Goal: Task Accomplishment & Management: Use online tool/utility

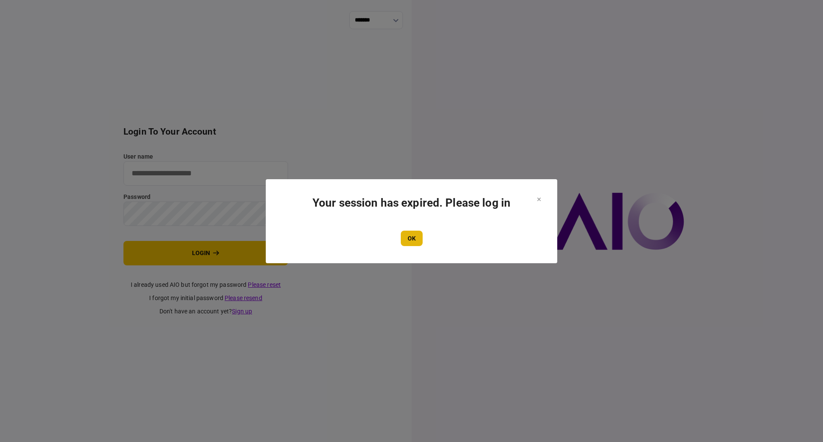
type input "**********"
click at [409, 241] on button "OK" at bounding box center [412, 238] width 22 height 15
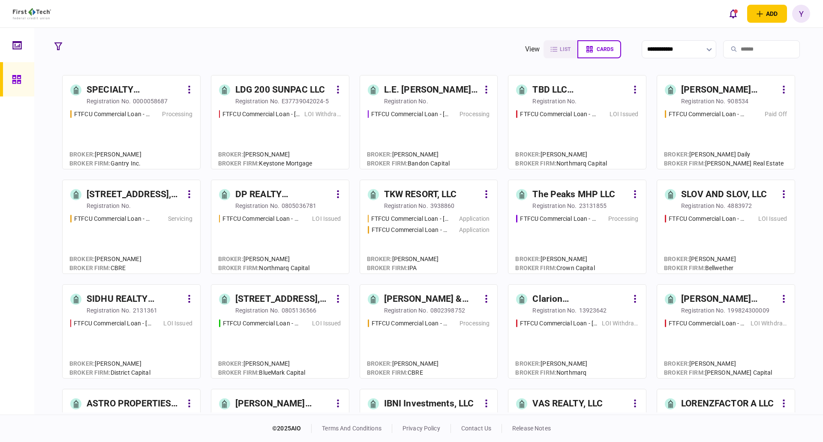
click at [728, 53] on input "search" at bounding box center [761, 49] width 77 height 18
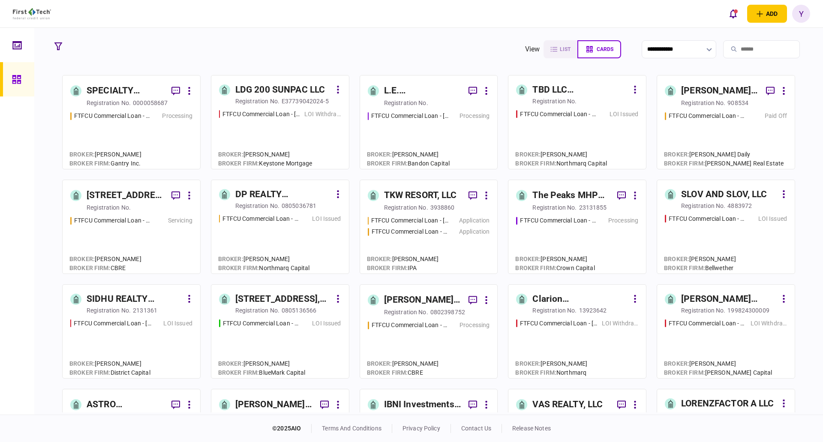
click at [761, 49] on input "search" at bounding box center [761, 49] width 77 height 18
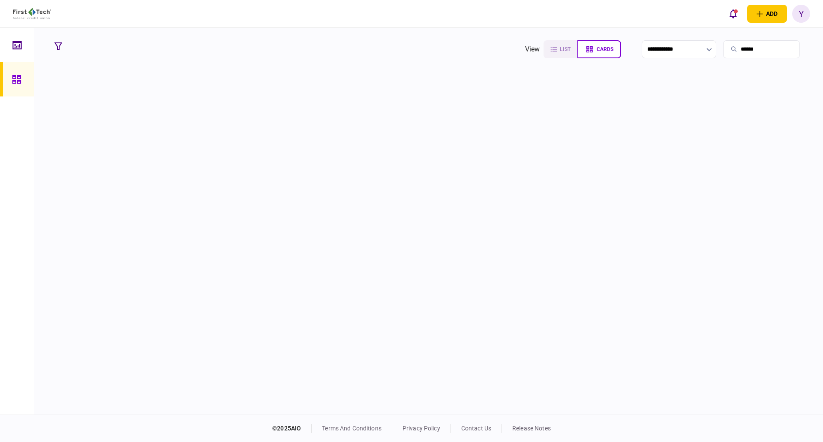
click at [740, 46] on input "*****" at bounding box center [761, 49] width 77 height 18
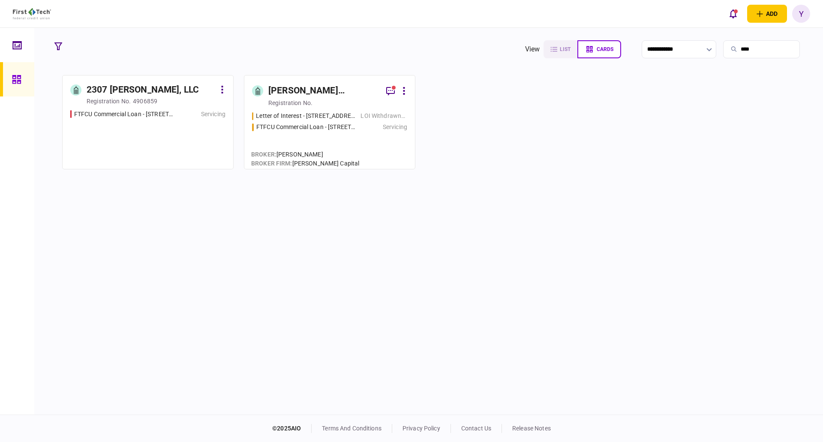
type input "***"
drag, startPoint x: 309, startPoint y: 110, endPoint x: 307, endPoint y: 96, distance: 13.8
click at [307, 96] on div "[PERSON_NAME] [PERSON_NAME] Revocable Trust" at bounding box center [323, 91] width 111 height 14
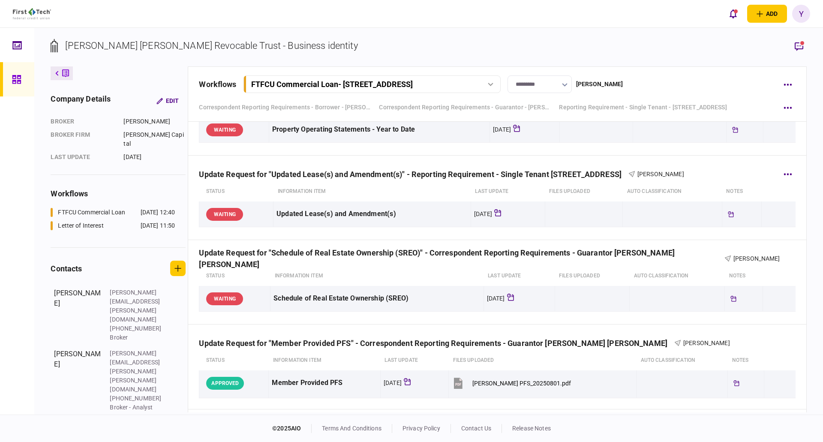
scroll to position [600, 0]
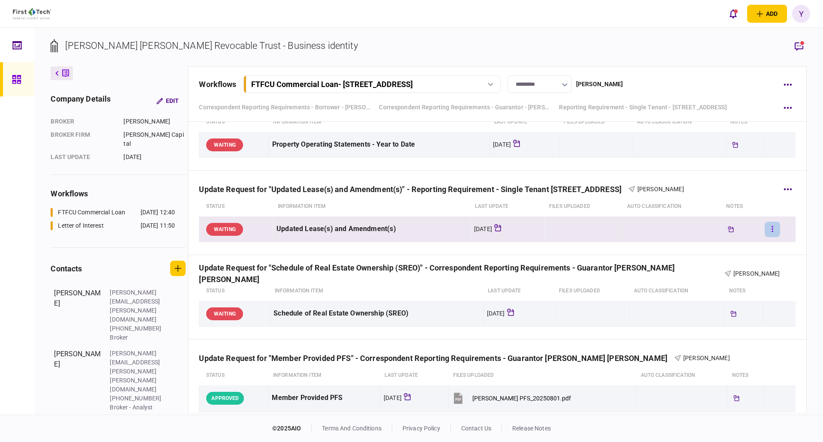
click at [768, 229] on button "button" at bounding box center [772, 229] width 15 height 15
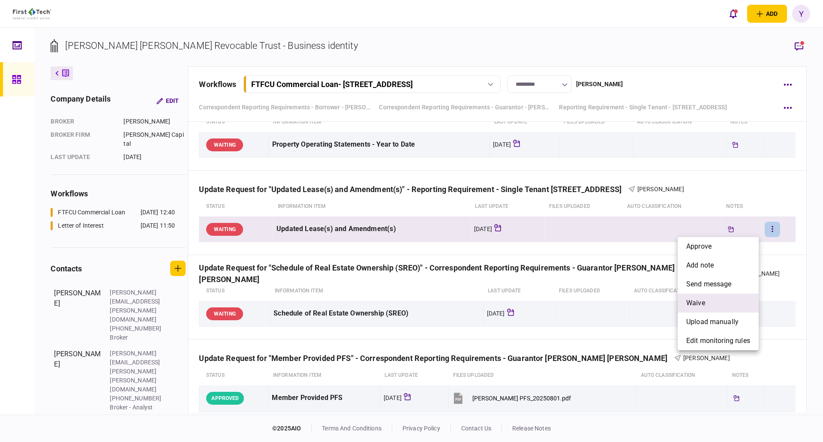
click at [718, 306] on li "waive" at bounding box center [718, 303] width 81 height 19
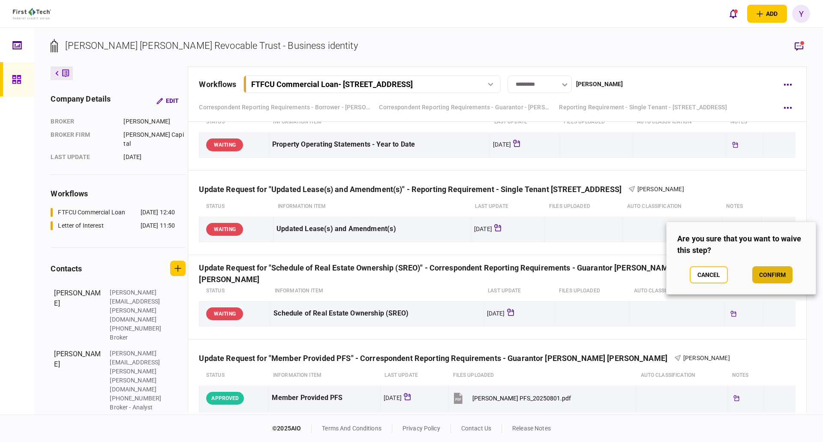
click at [761, 276] on button "confirm" at bounding box center [772, 274] width 40 height 17
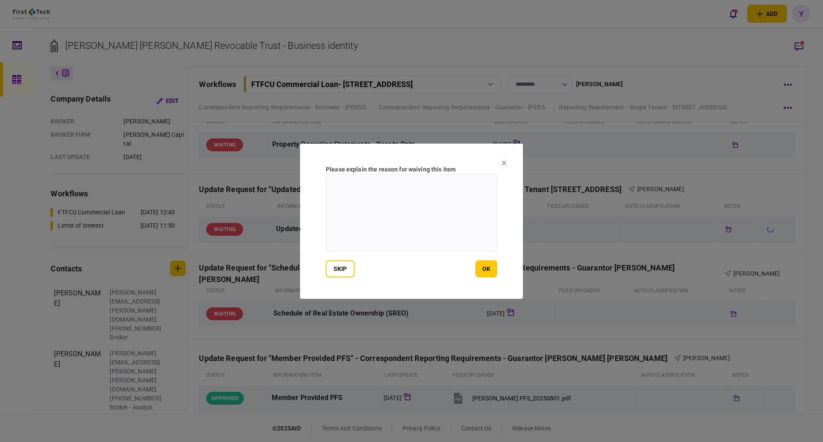
click at [453, 212] on textarea at bounding box center [411, 212] width 171 height 77
type textarea "**********"
click at [496, 272] on button "ok" at bounding box center [486, 268] width 22 height 17
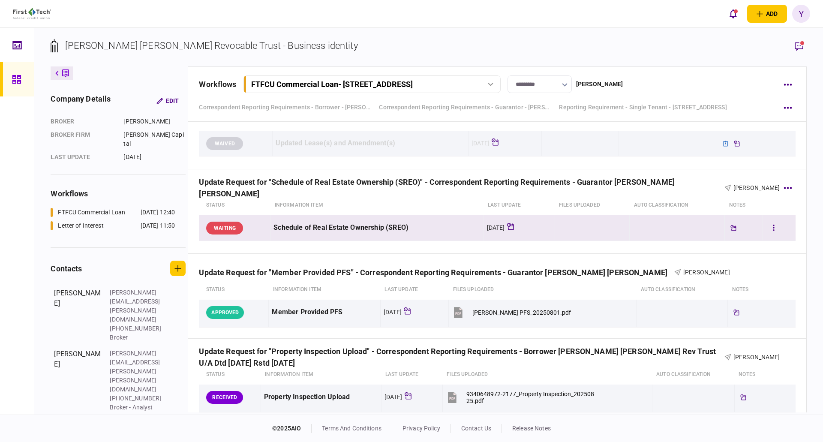
scroll to position [729, 0]
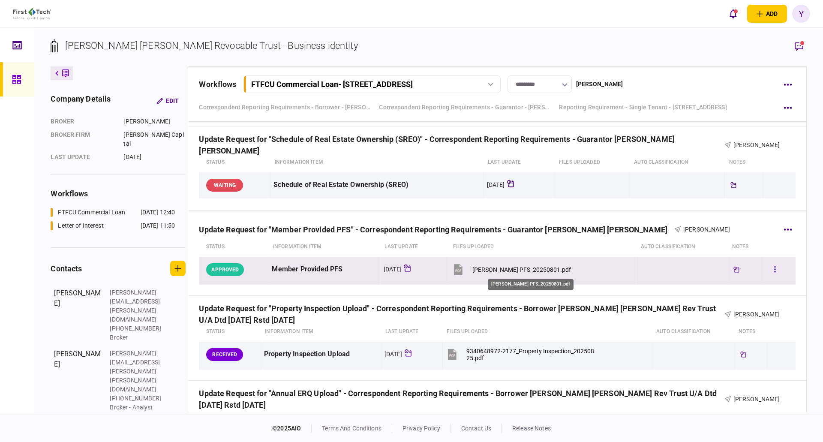
click at [509, 273] on div "[PERSON_NAME] PFS_20250801.pdf" at bounding box center [521, 269] width 99 height 7
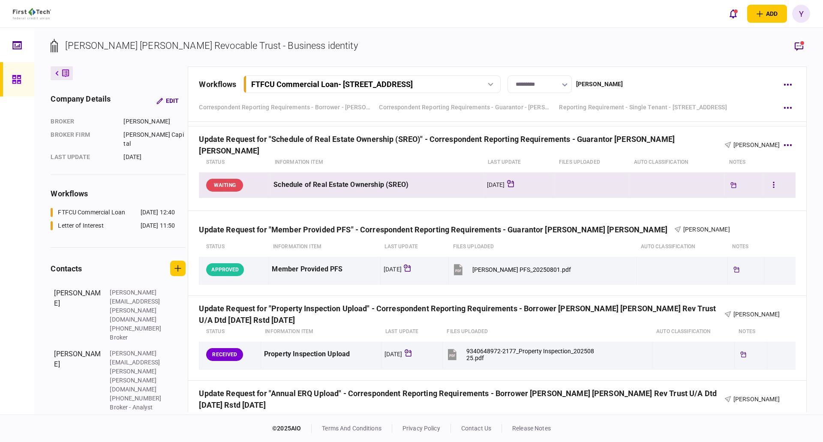
click at [778, 185] on div at bounding box center [779, 184] width 27 height 19
click at [766, 187] on button "button" at bounding box center [773, 184] width 15 height 15
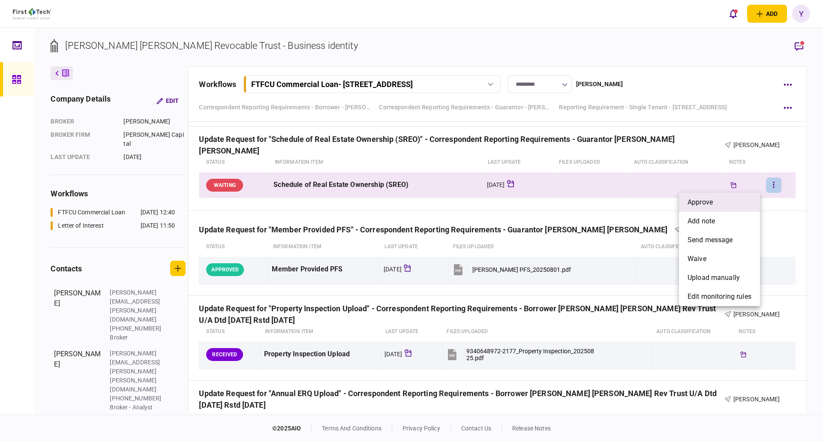
click at [715, 201] on li "approve" at bounding box center [719, 202] width 81 height 19
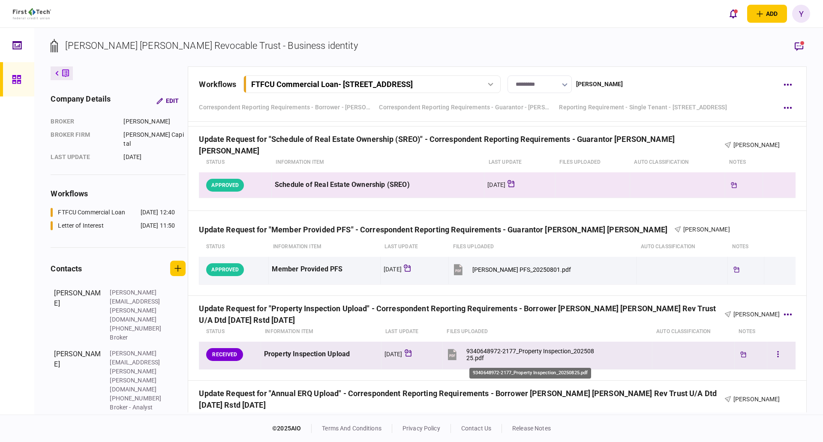
click at [484, 351] on div "9340648972-2177_Property Inspection_20250825.pdf" at bounding box center [530, 355] width 129 height 14
click at [771, 356] on button "button" at bounding box center [777, 354] width 15 height 15
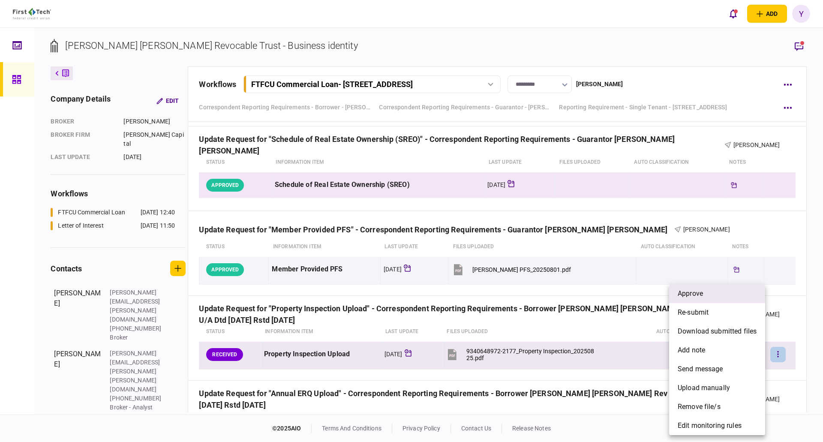
click at [719, 297] on li "approve" at bounding box center [717, 293] width 96 height 19
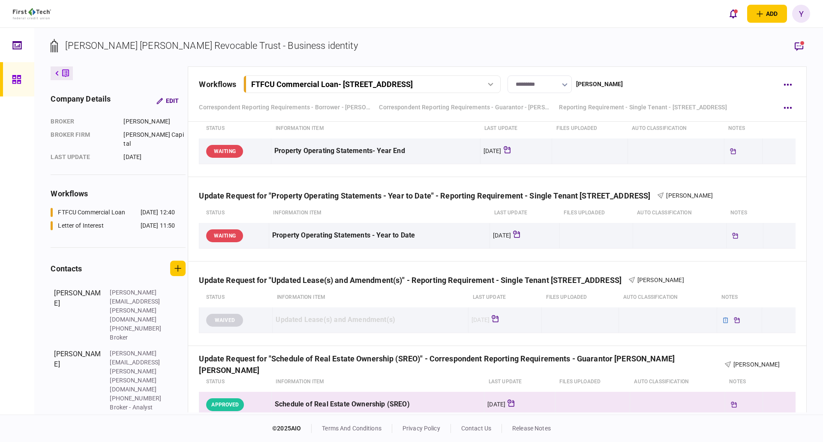
scroll to position [510, 0]
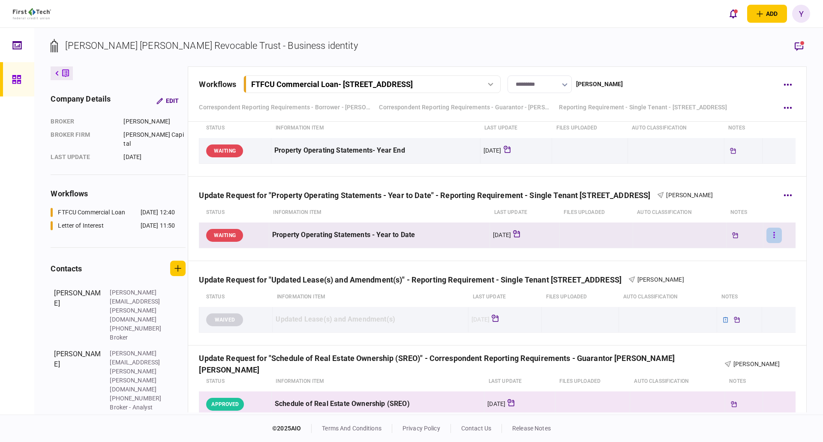
click at [774, 237] on button "button" at bounding box center [773, 235] width 15 height 15
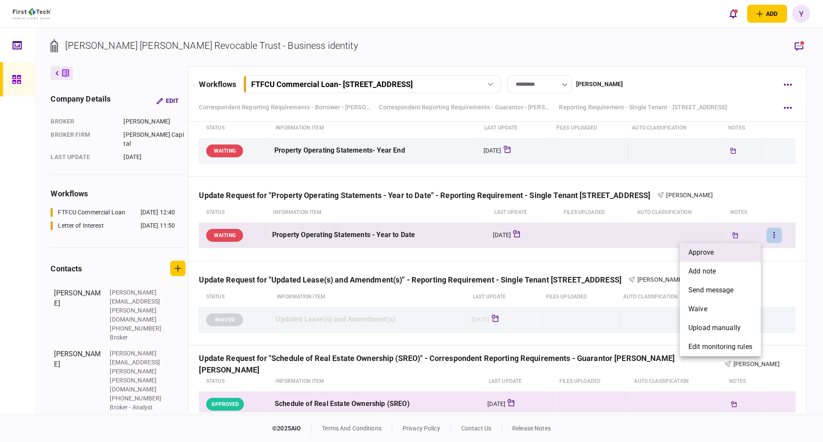
click at [728, 248] on li "approve" at bounding box center [720, 252] width 81 height 19
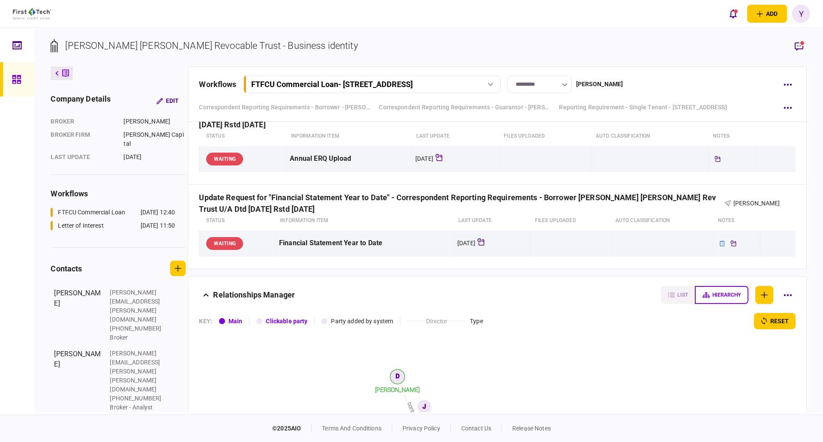
scroll to position [1029, 0]
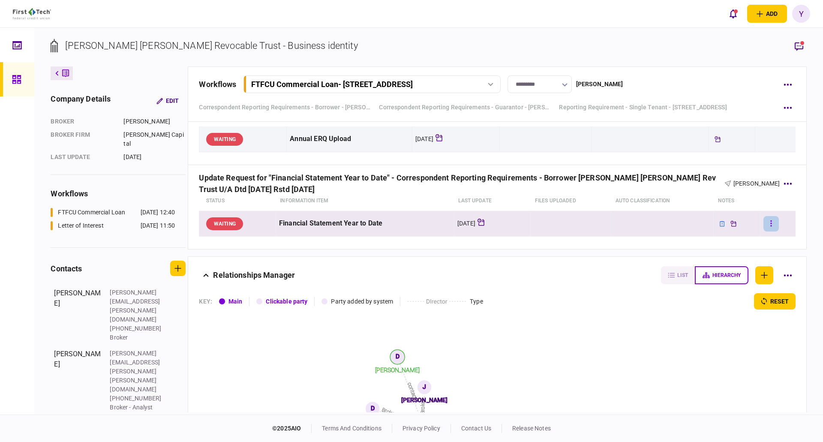
click at [771, 225] on icon "button" at bounding box center [771, 223] width 1 height 6
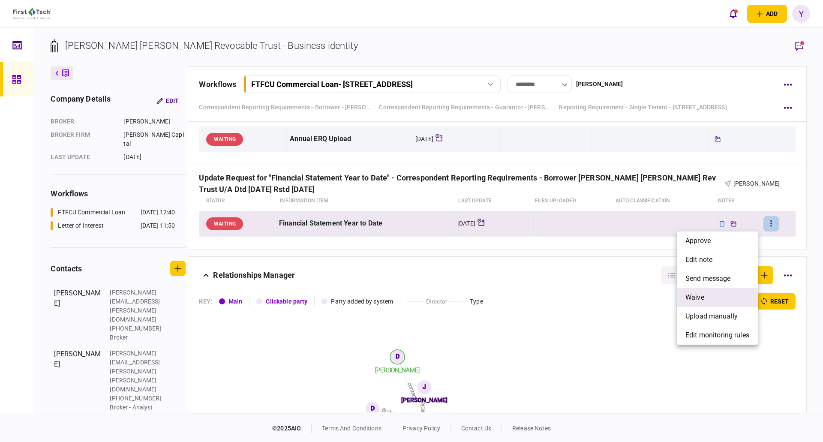
click at [711, 296] on li "waive" at bounding box center [717, 297] width 81 height 19
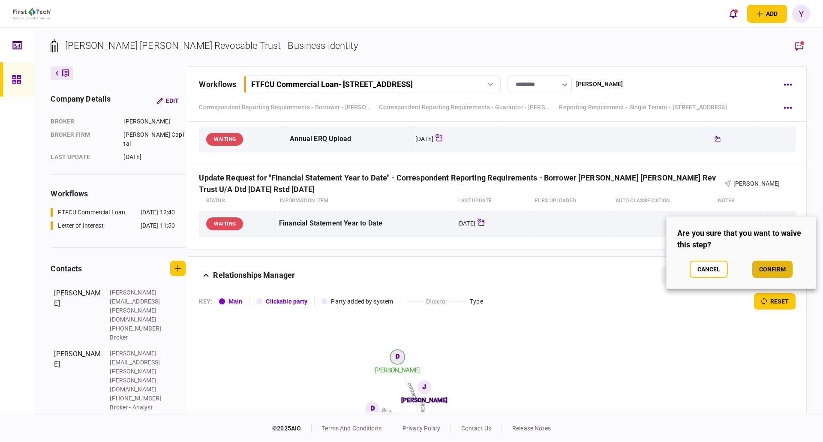
click at [781, 273] on button "confirm" at bounding box center [772, 269] width 40 height 17
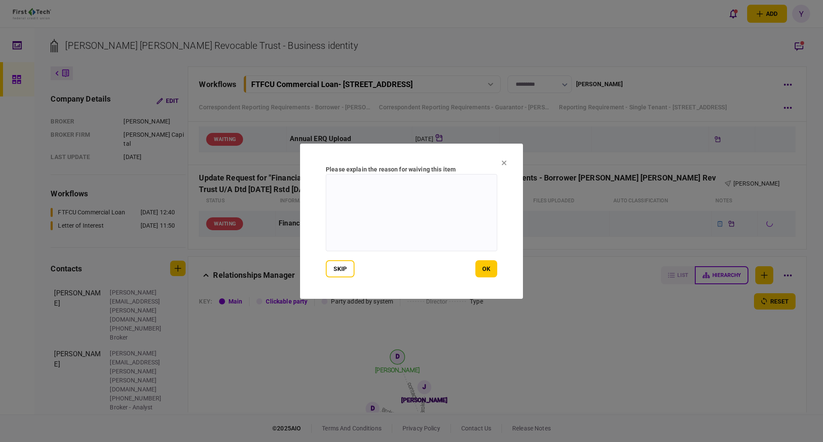
click at [382, 227] on textarea at bounding box center [411, 212] width 171 height 77
type textarea "**********"
click at [480, 273] on button "ok" at bounding box center [486, 268] width 22 height 17
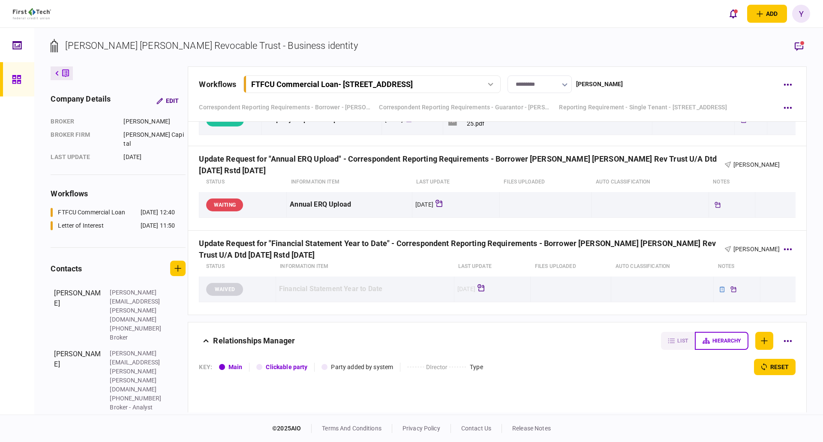
scroll to position [943, 0]
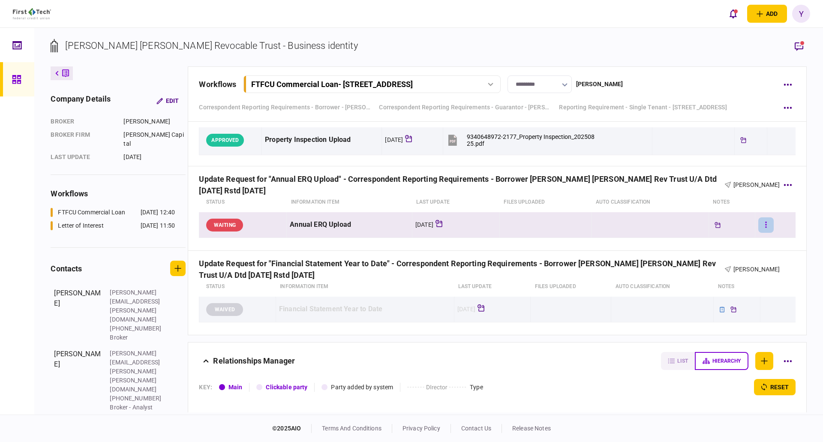
click at [765, 218] on button "button" at bounding box center [765, 224] width 15 height 15
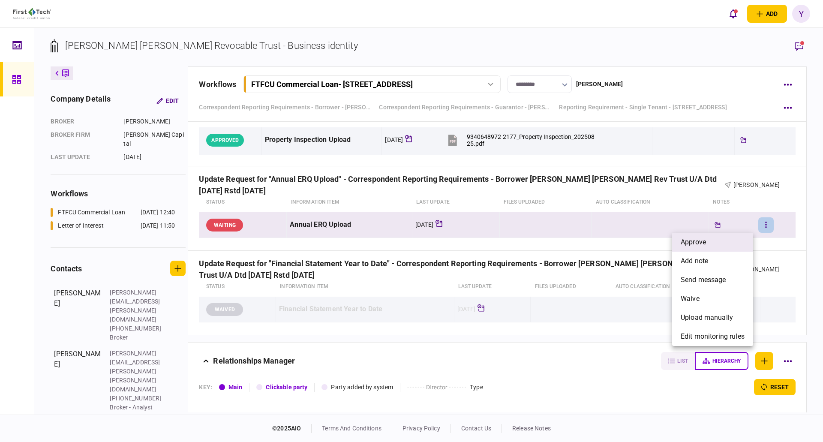
click at [706, 242] on span "approve" at bounding box center [693, 242] width 25 height 10
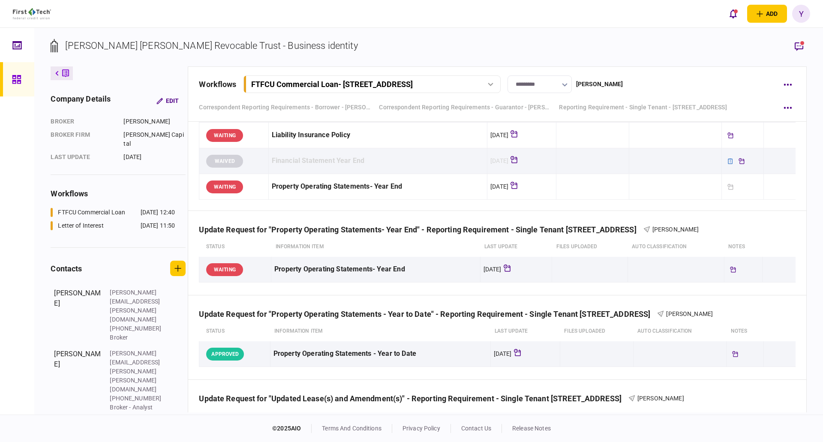
scroll to position [386, 0]
